Goal: Communication & Community: Answer question/provide support

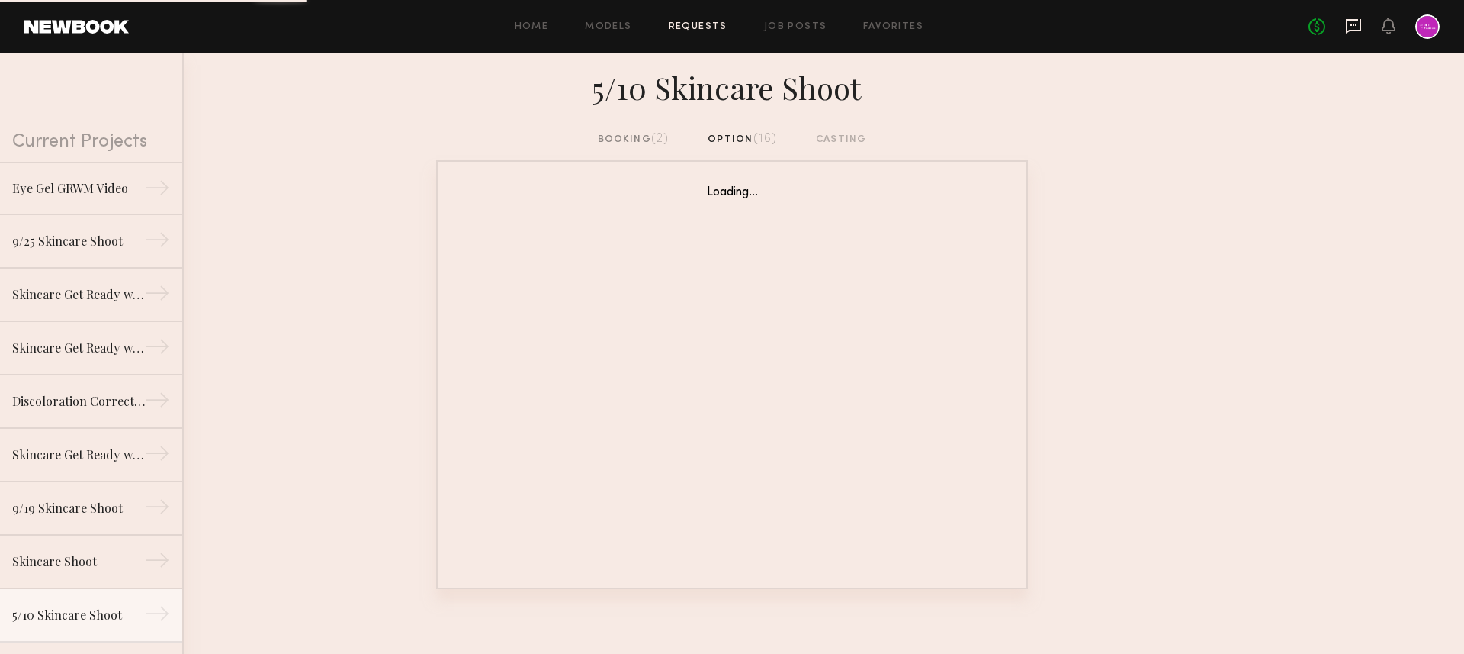
click at [1357, 23] on icon at bounding box center [1353, 26] width 17 height 17
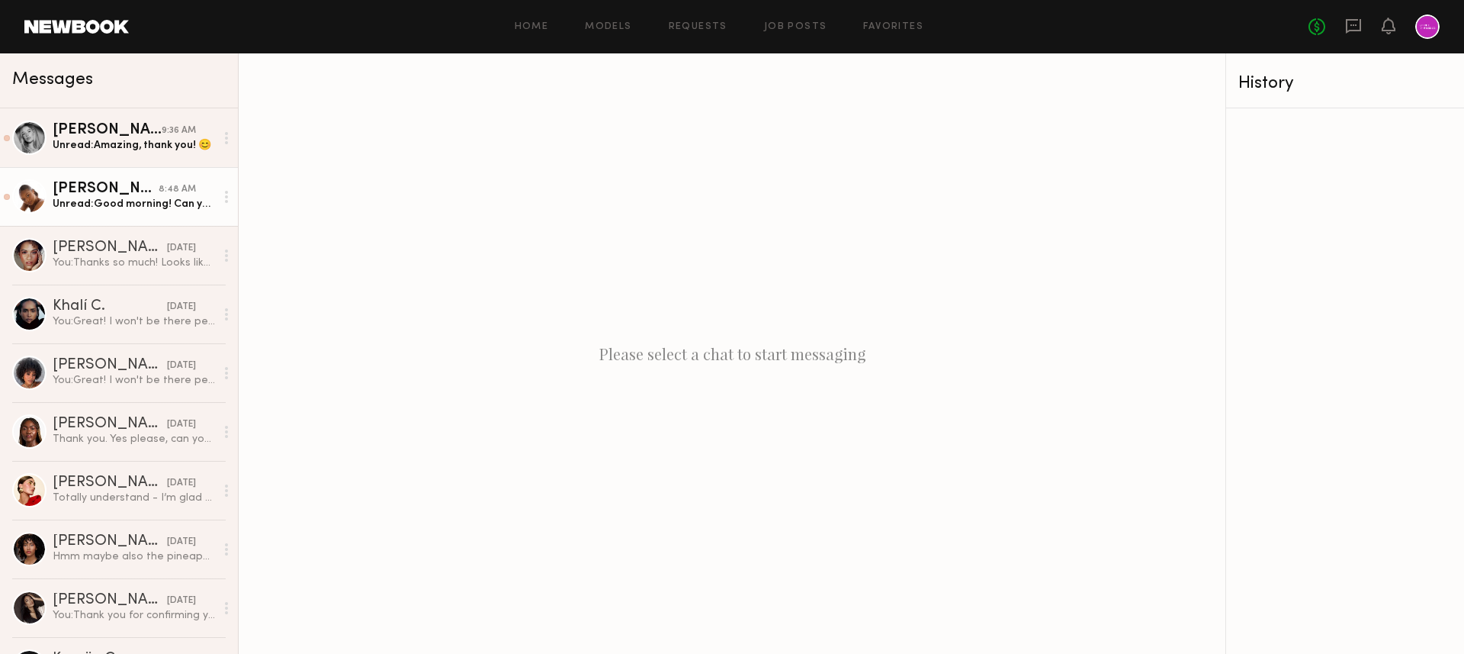
click at [123, 194] on div "Ashley W." at bounding box center [106, 188] width 106 height 15
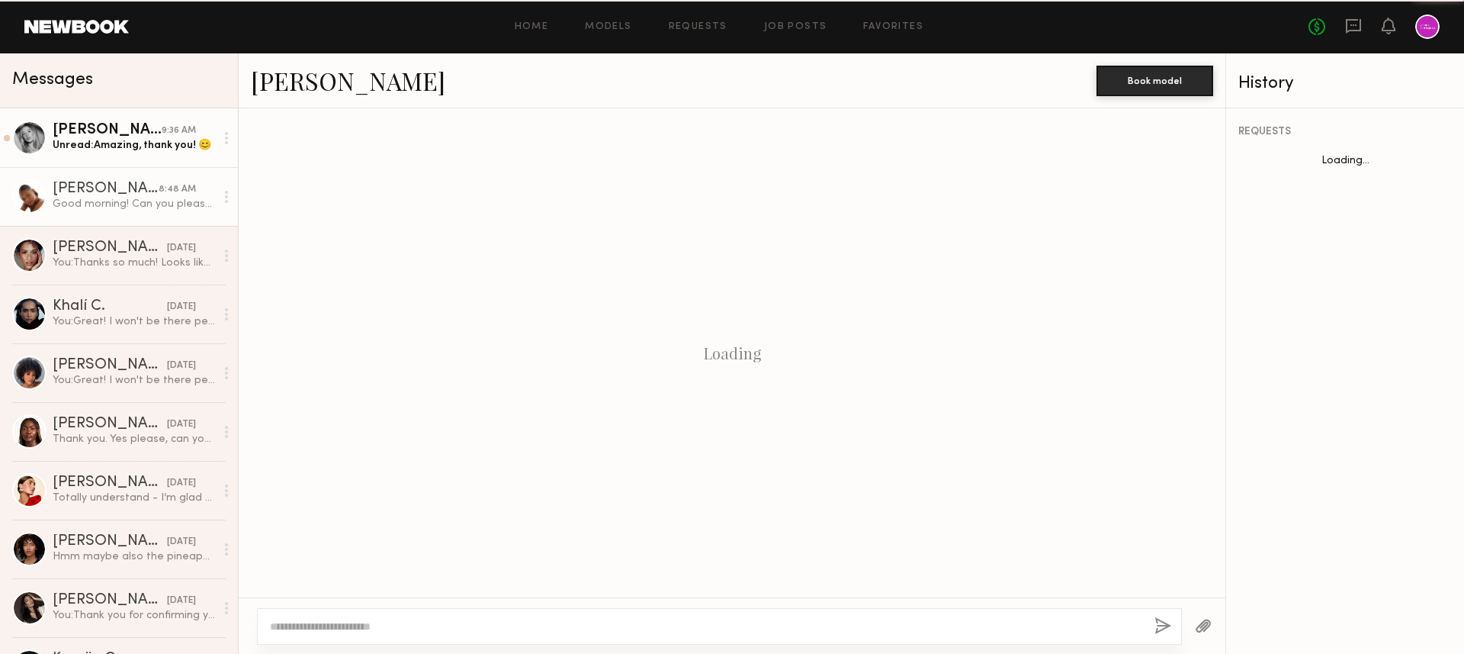
scroll to position [1660, 0]
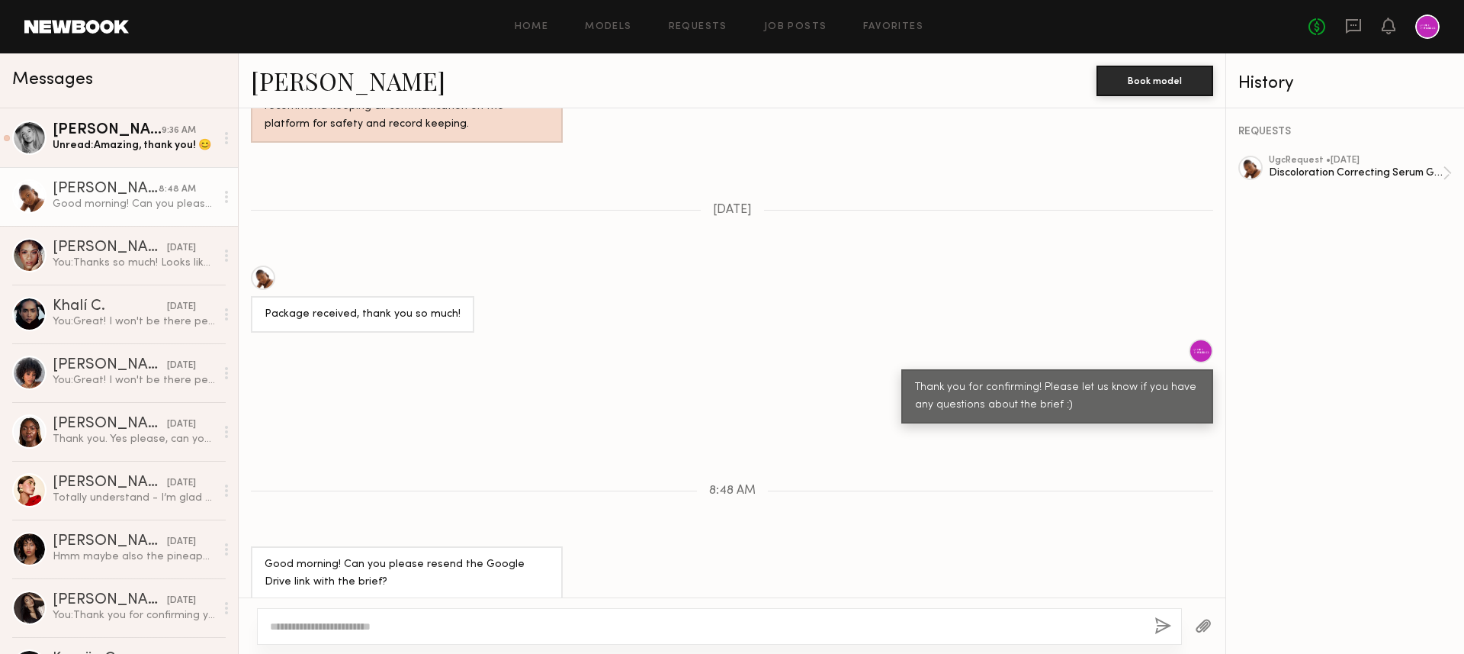
click at [454, 624] on textarea at bounding box center [706, 625] width 872 height 15
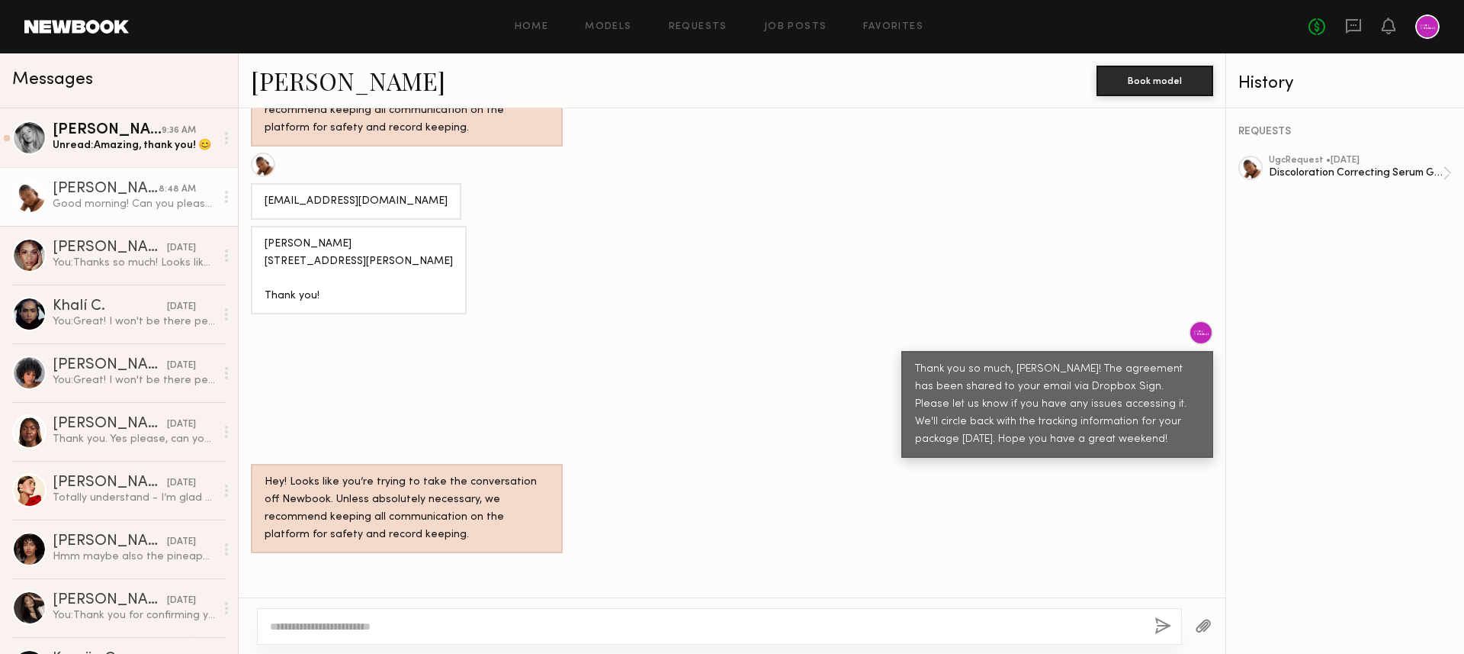
scroll to position [735, 0]
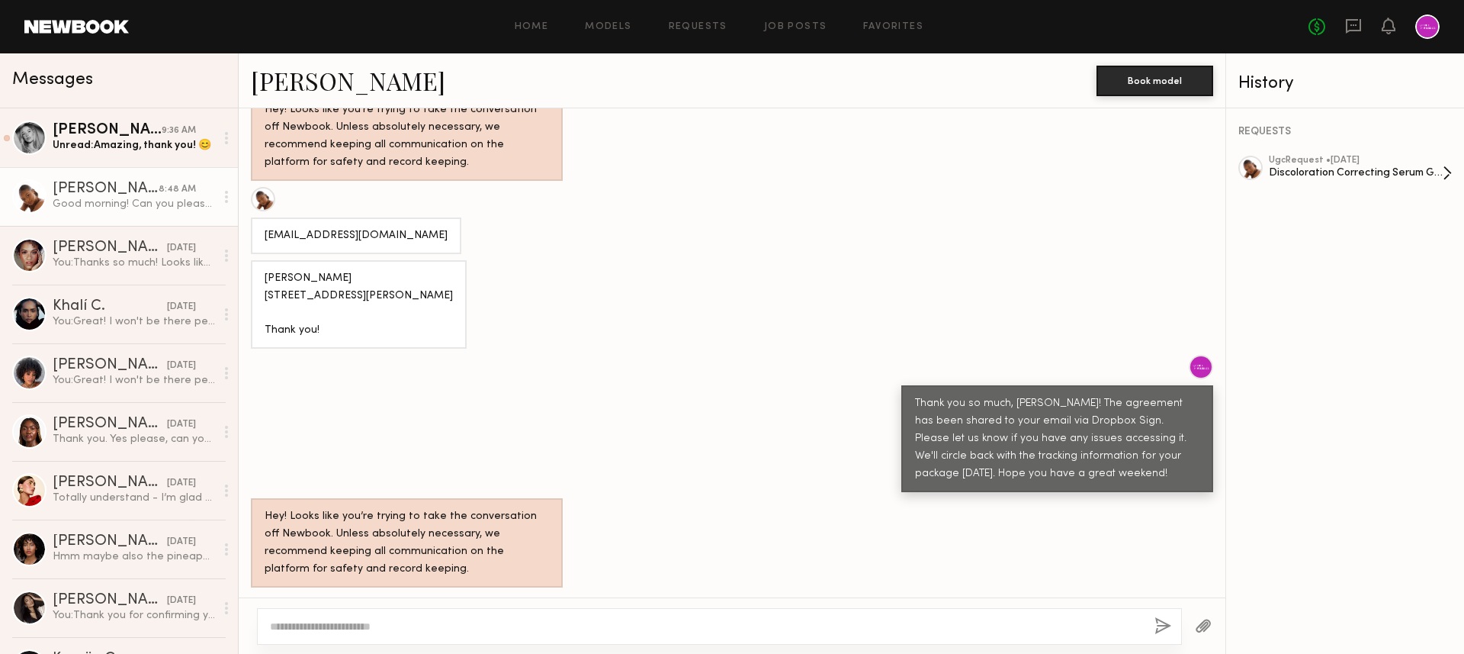
click at [1331, 165] on div "Discoloration Correcting Serum GRWM Video" at bounding box center [1356, 172] width 174 height 14
click at [544, 628] on textarea at bounding box center [706, 625] width 872 height 15
paste textarea "**********"
type textarea "**********"
click at [1163, 626] on button "button" at bounding box center [1163, 626] width 17 height 19
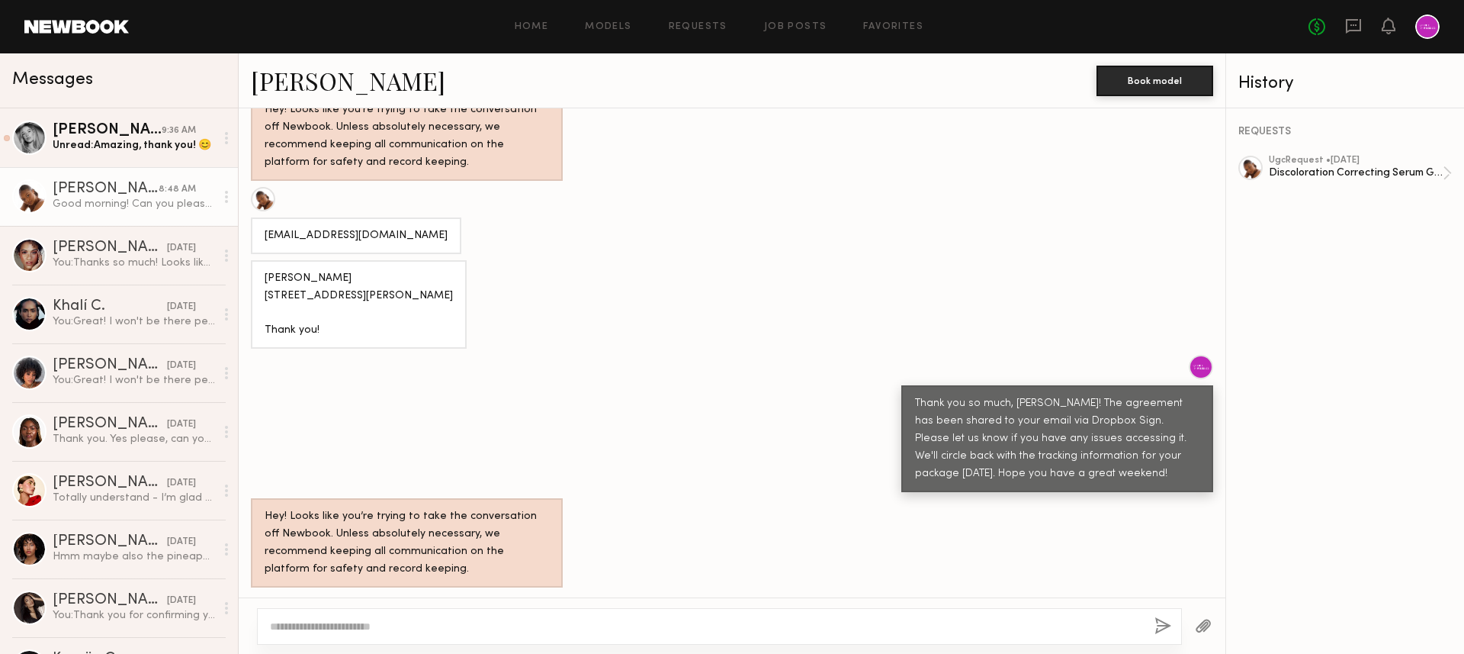
scroll to position [1867, 0]
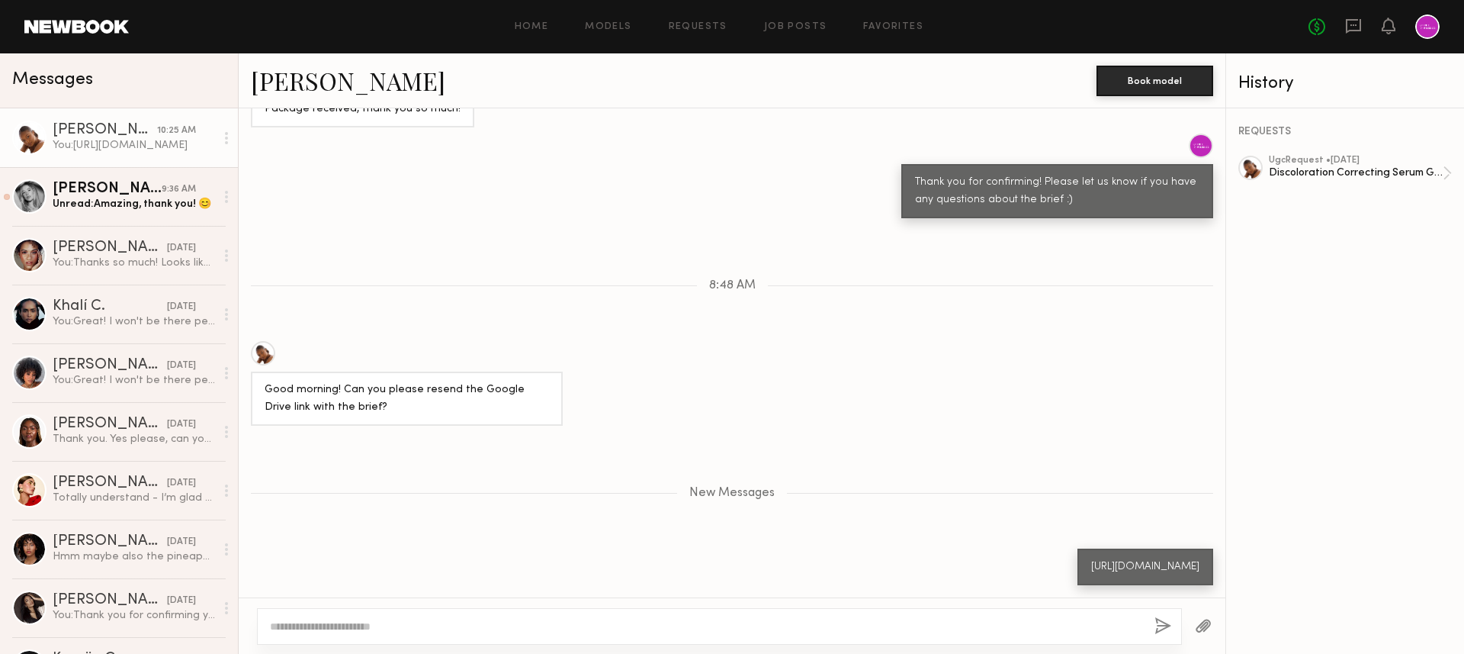
click at [1043, 625] on textarea at bounding box center [706, 625] width 872 height 15
type textarea "*"
click at [761, 623] on textarea at bounding box center [706, 625] width 872 height 15
type textarea "**********"
click at [1164, 619] on button "button" at bounding box center [1163, 626] width 17 height 19
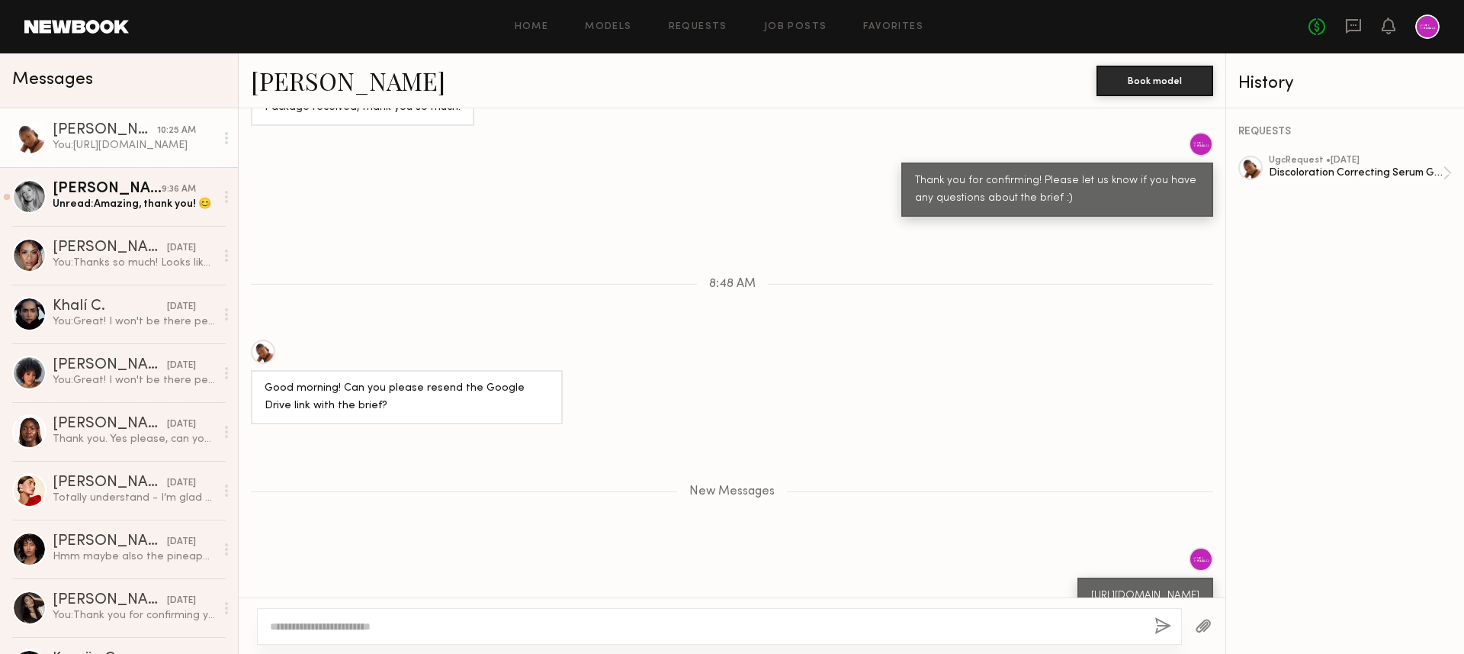
scroll to position [1940, 0]
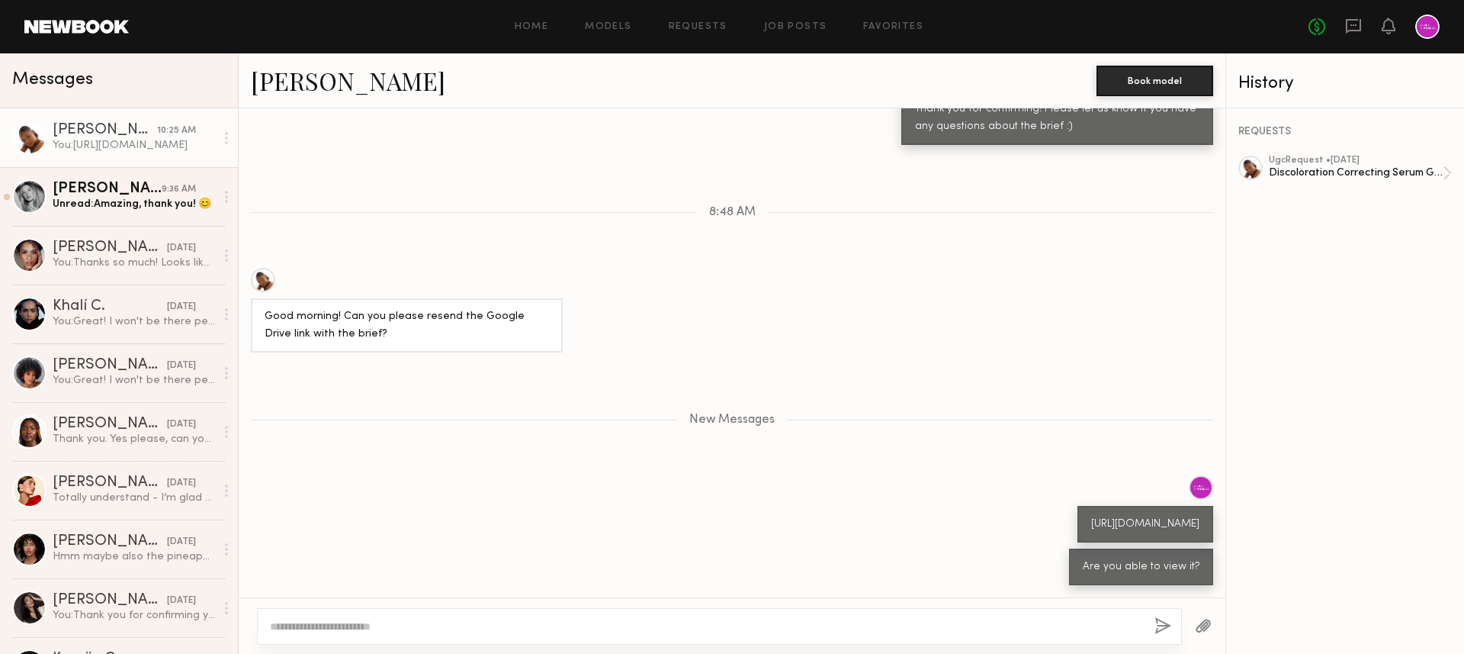
click at [1212, 630] on div at bounding box center [1203, 625] width 43 height 37
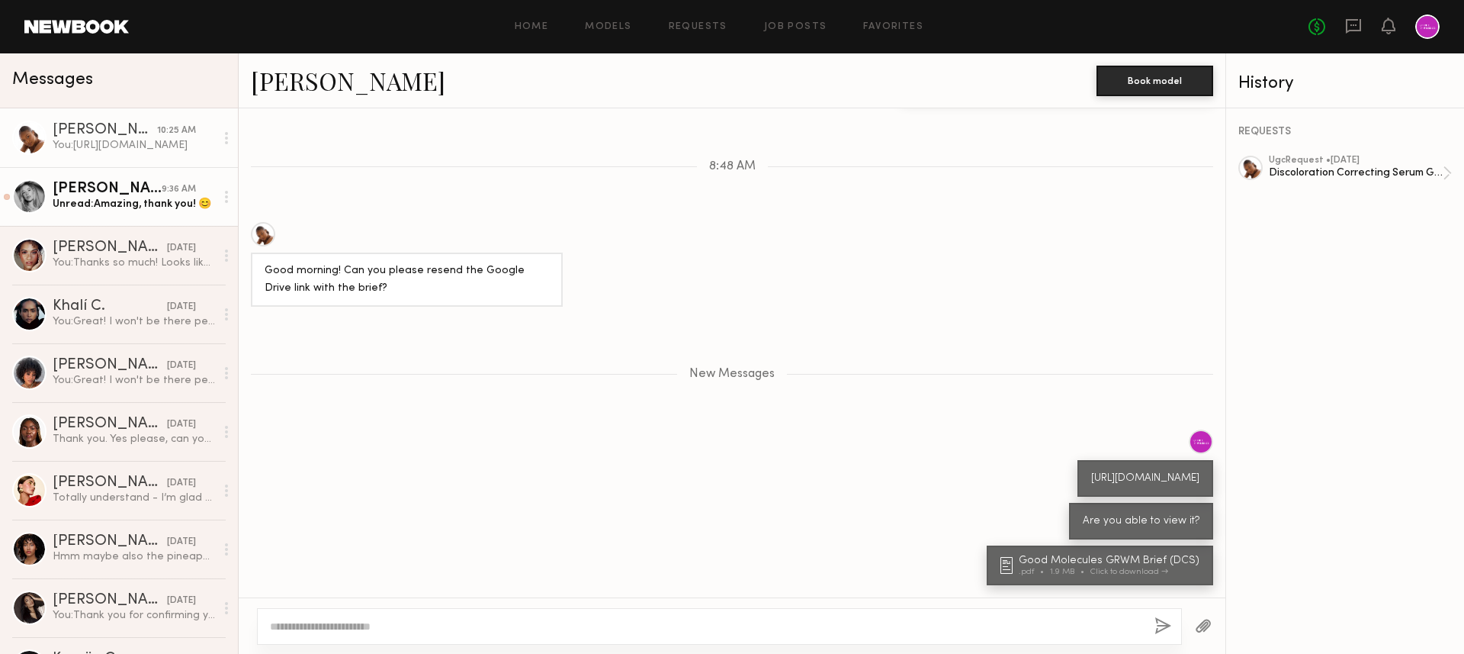
click at [144, 198] on div "Unread: Amazing, thank you! 😊" at bounding box center [134, 204] width 162 height 14
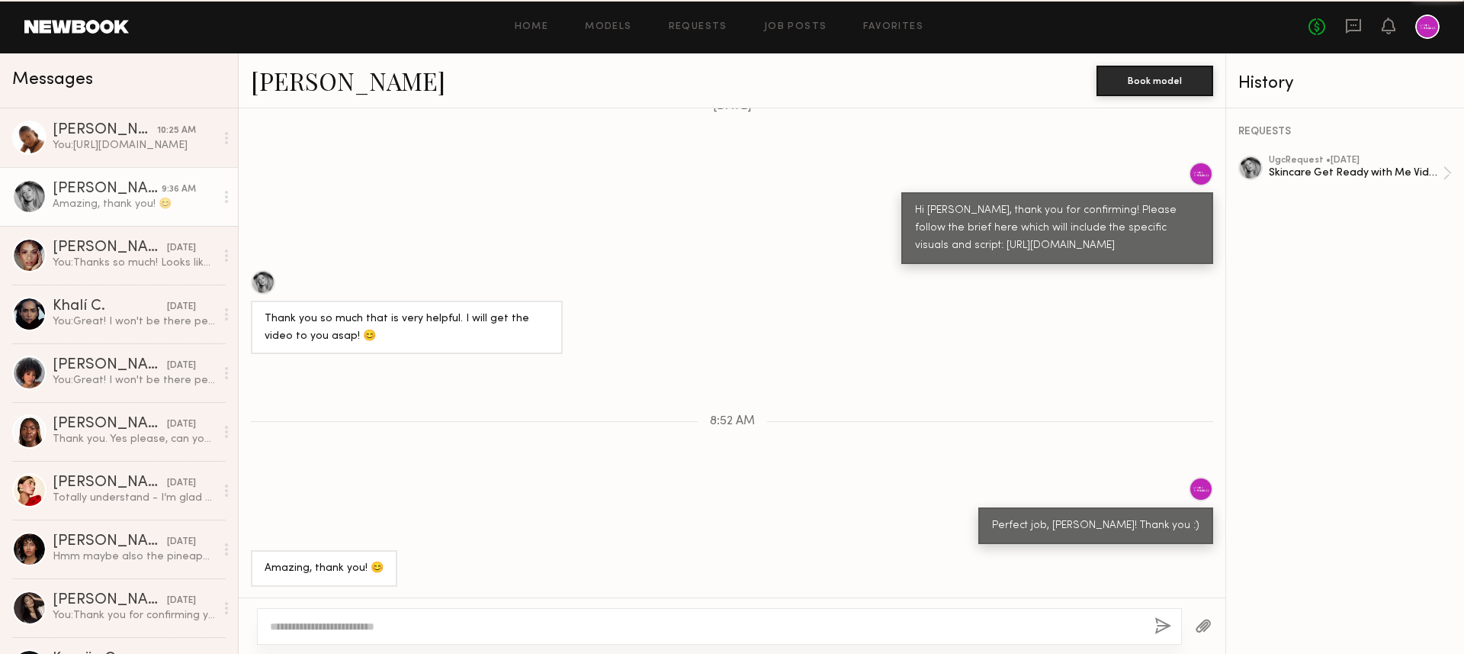
scroll to position [1262, 0]
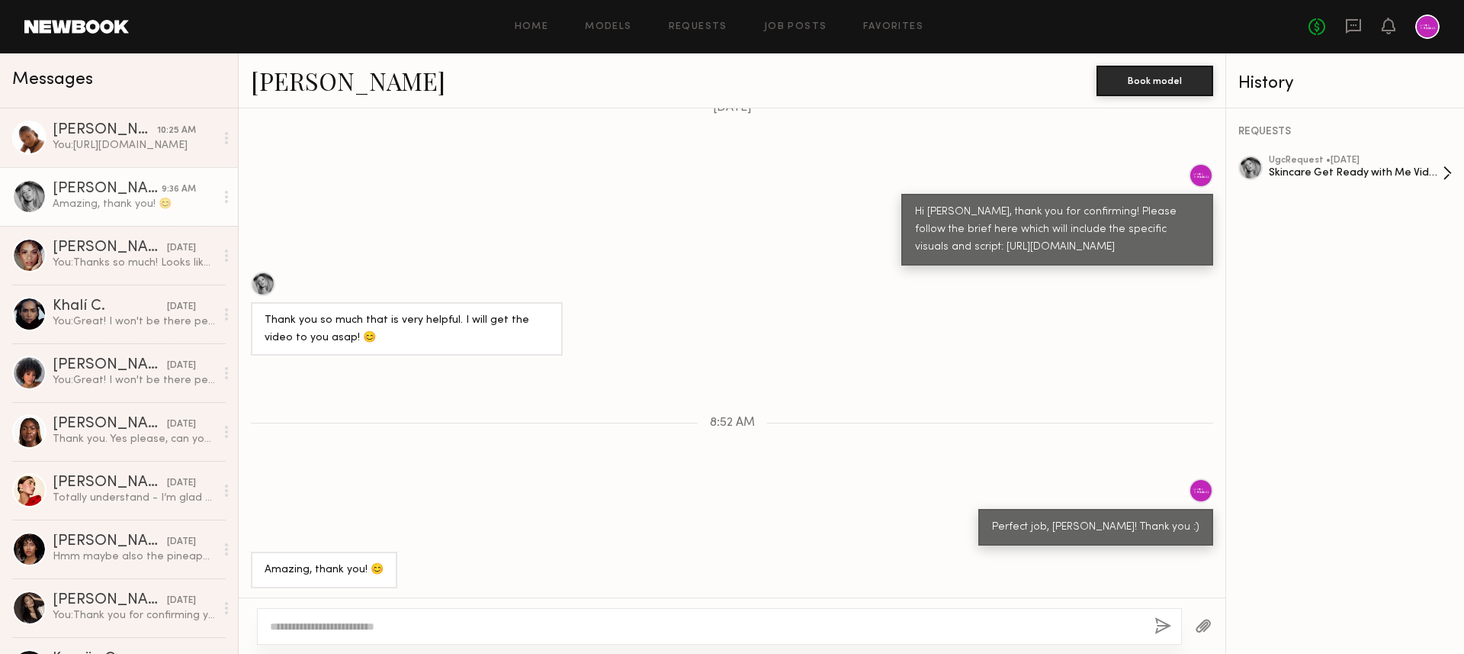
click at [1342, 157] on div "ugc Request • 09/12/2025" at bounding box center [1356, 161] width 174 height 10
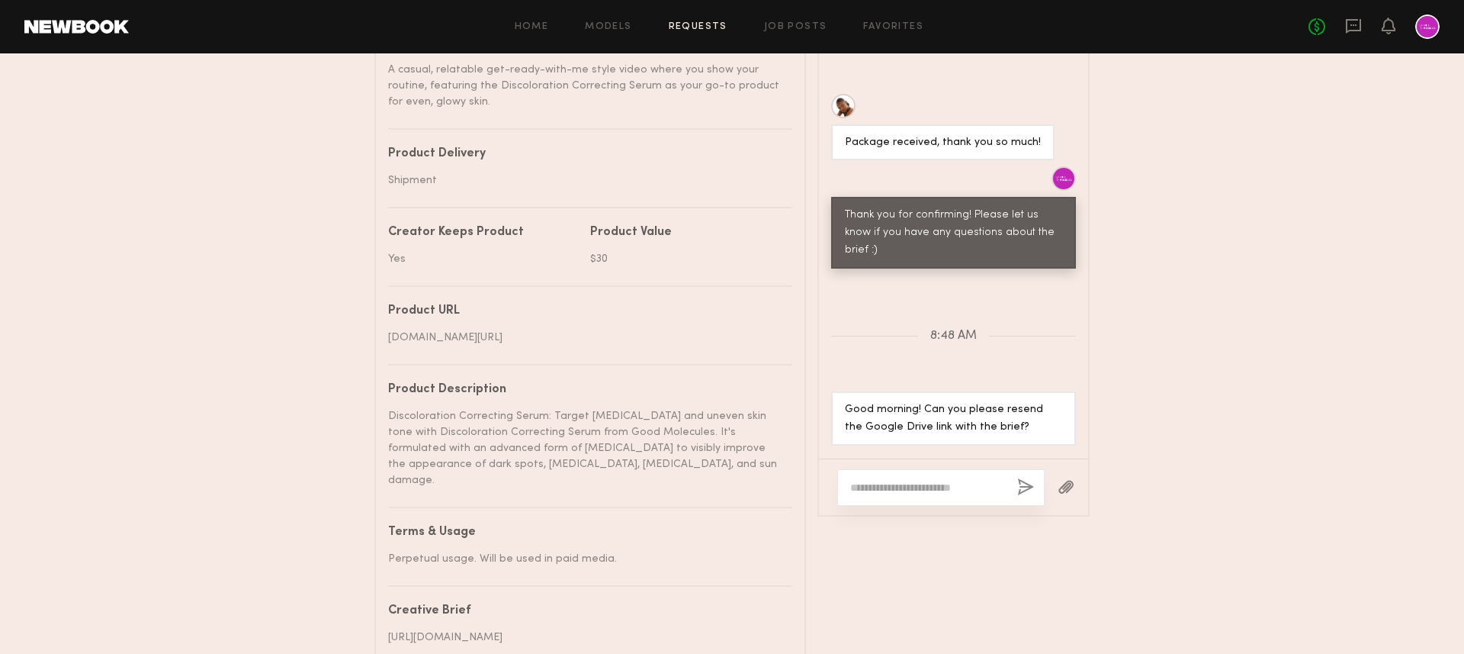
scroll to position [843, 0]
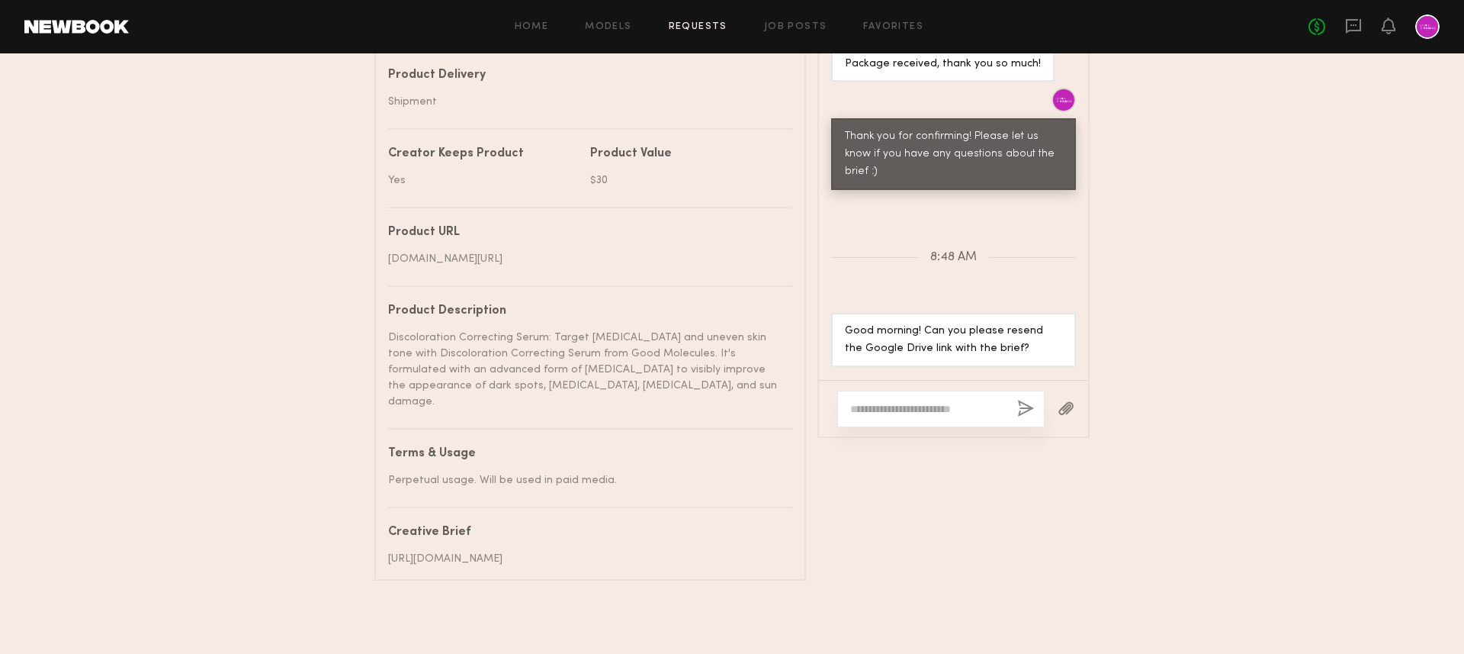
drag, startPoint x: 388, startPoint y: 539, endPoint x: 553, endPoint y: 554, distance: 165.4
click at [553, 555] on div "[URL][DOMAIN_NAME]" at bounding box center [584, 559] width 393 height 16
copy div "[URL][DOMAIN_NAME]"
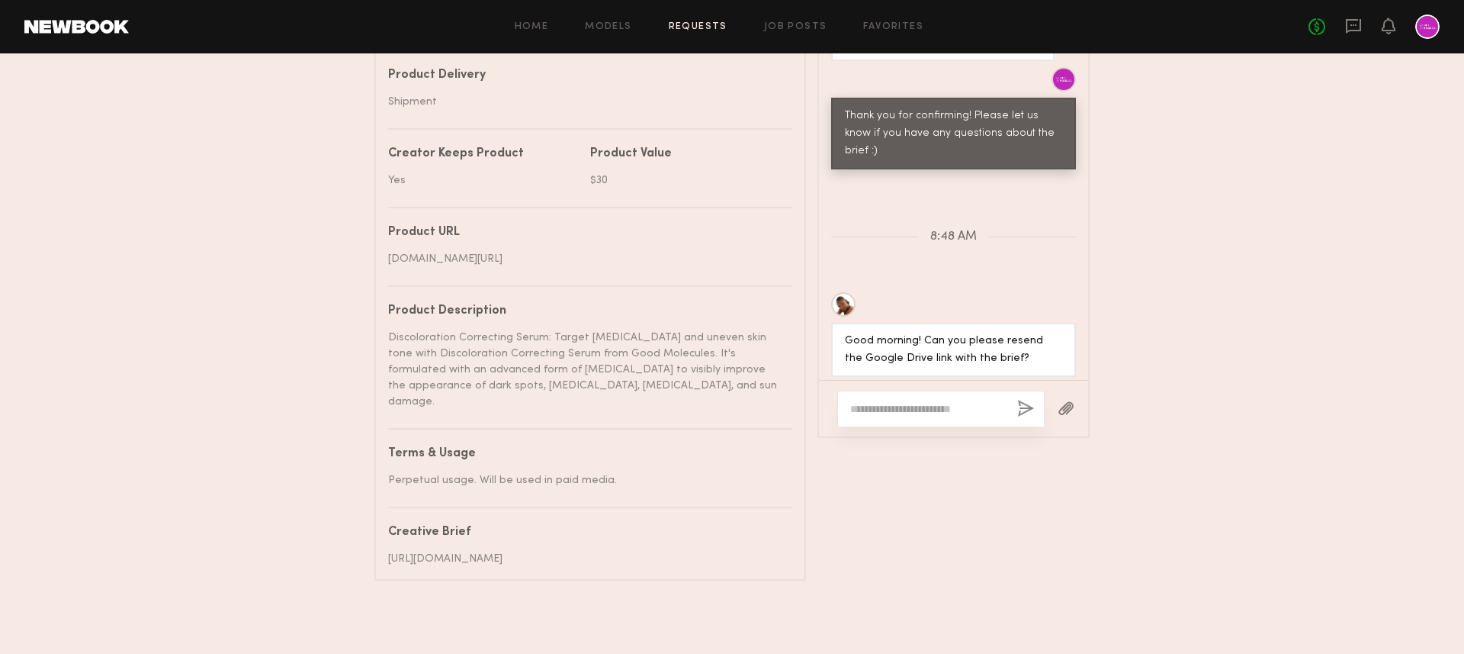
scroll to position [2450, 0]
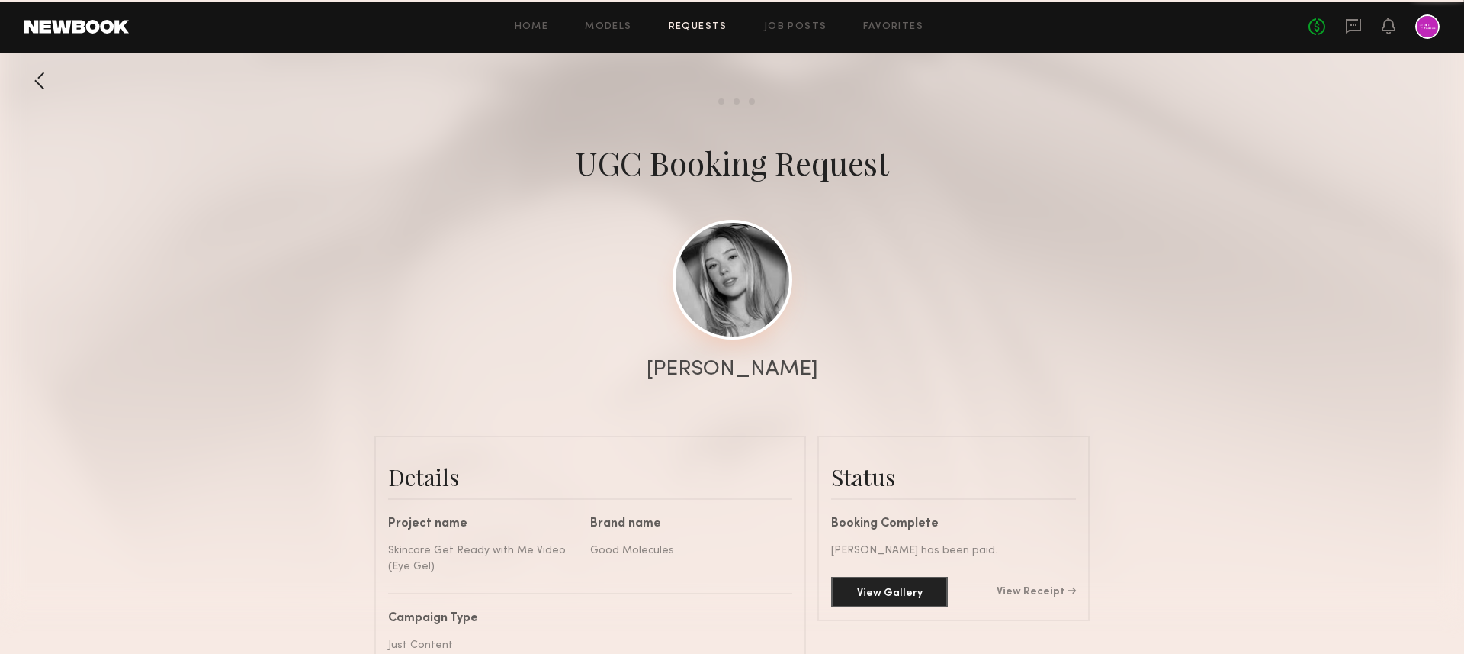
scroll to position [1608, 0]
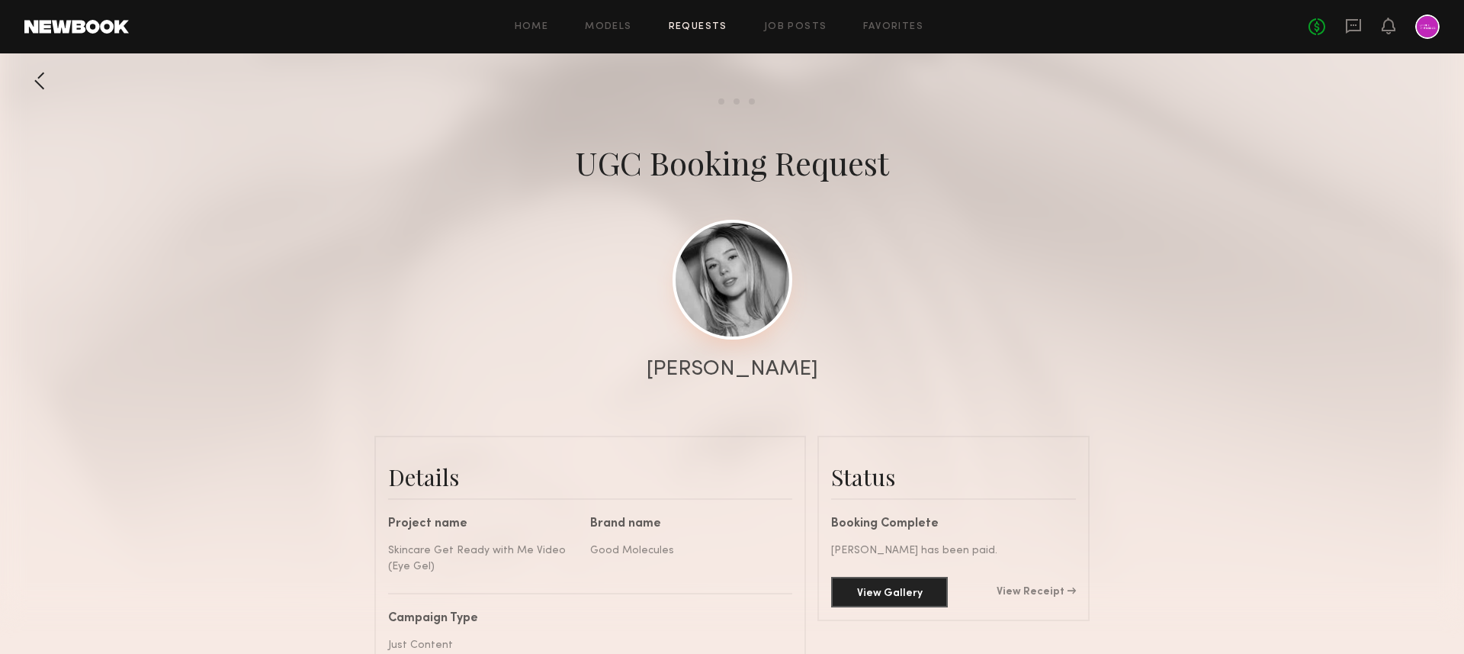
click at [751, 230] on link at bounding box center [733, 280] width 120 height 120
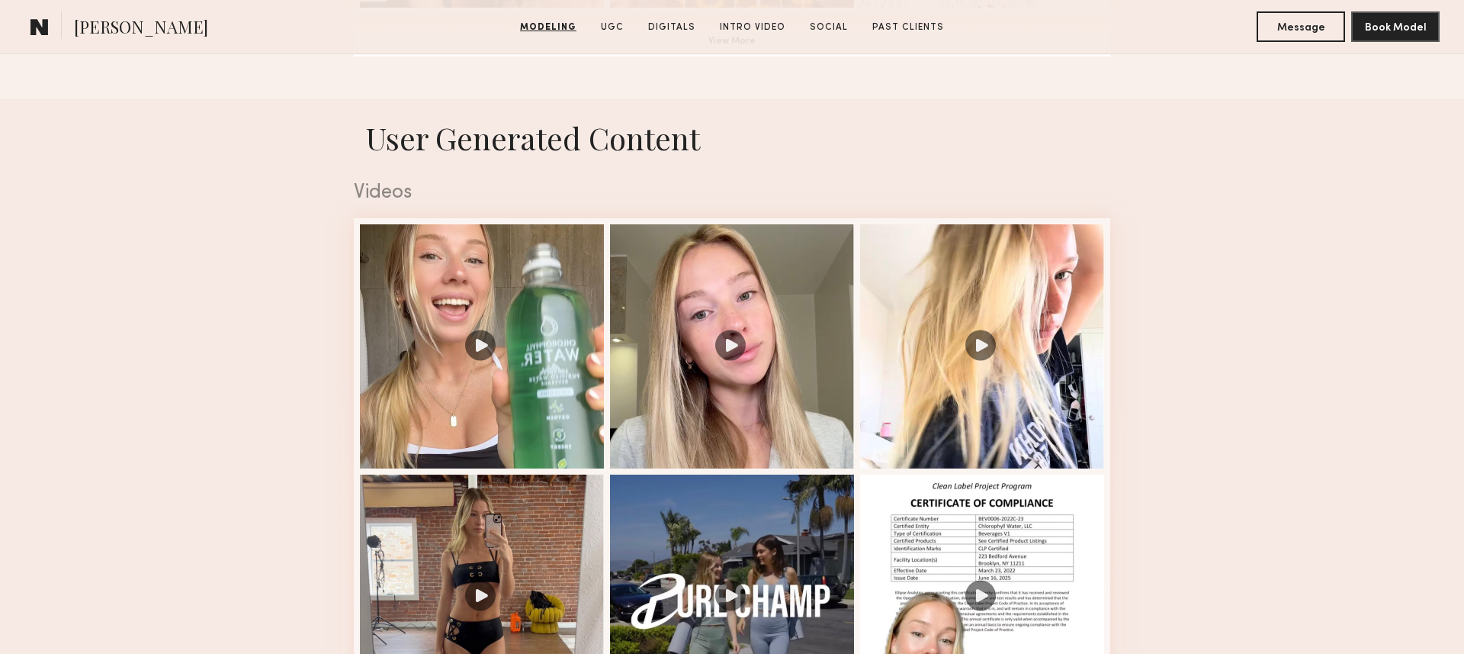
scroll to position [1555, 0]
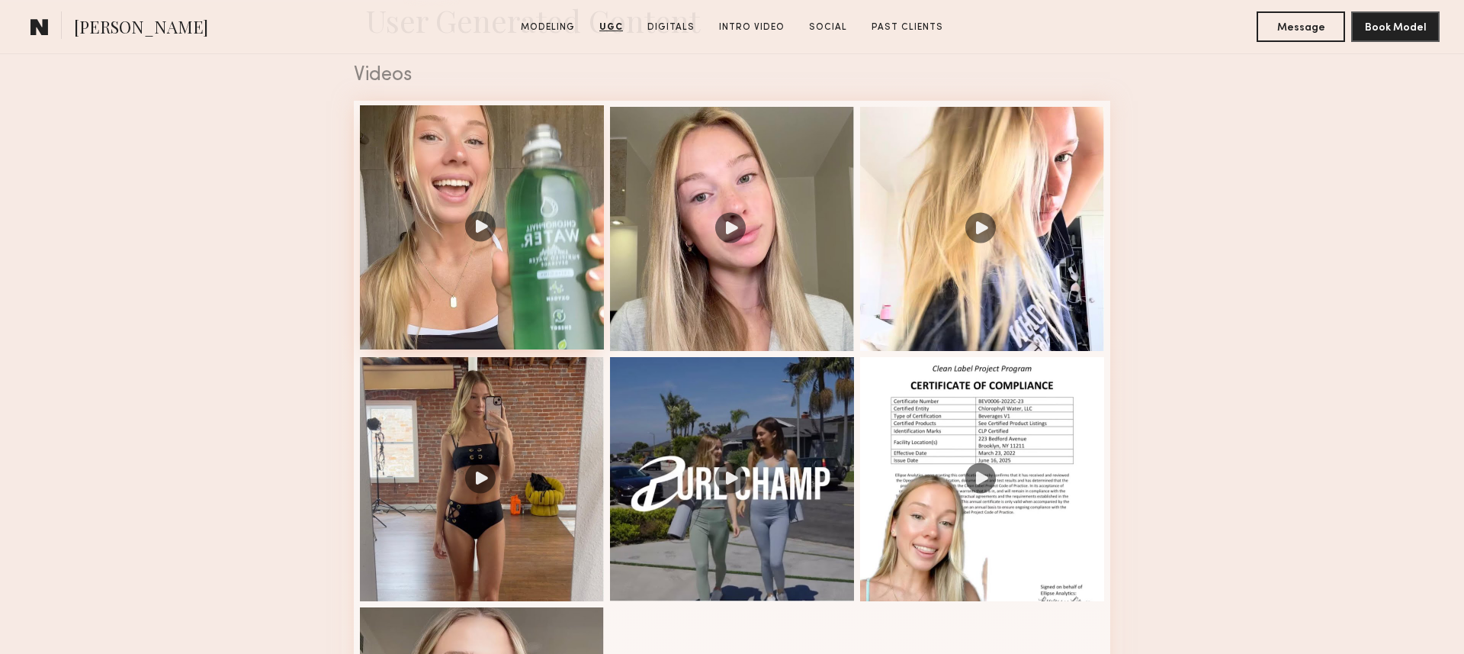
click at [470, 143] on div at bounding box center [482, 227] width 244 height 244
